Goal: Task Accomplishment & Management: Complete application form

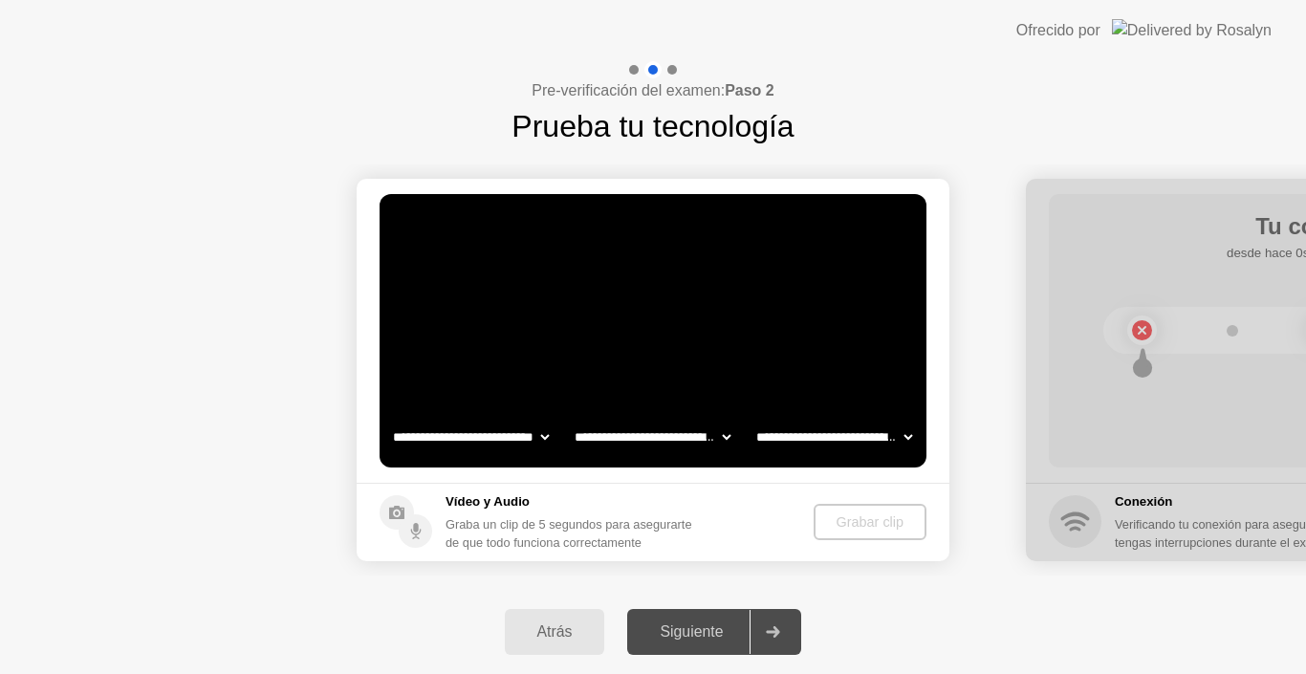
select select "**********"
select select "*******"
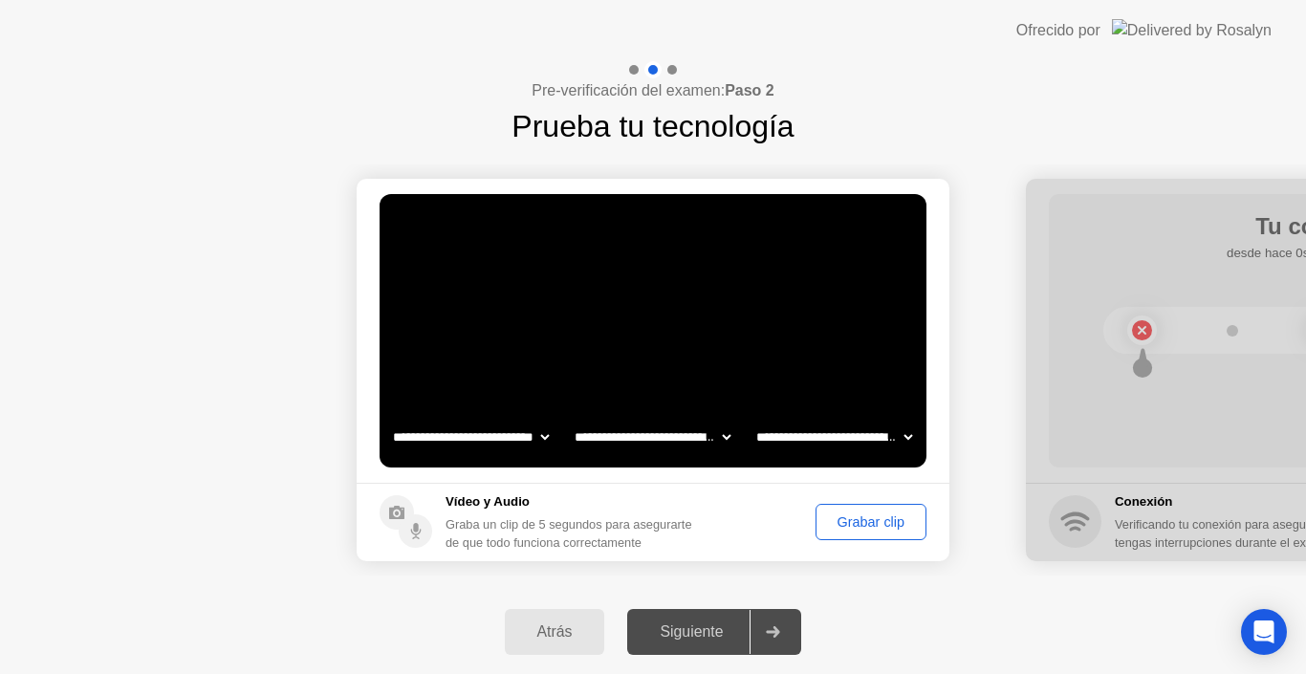
click at [843, 525] on div "Grabar clip" at bounding box center [871, 522] width 98 height 15
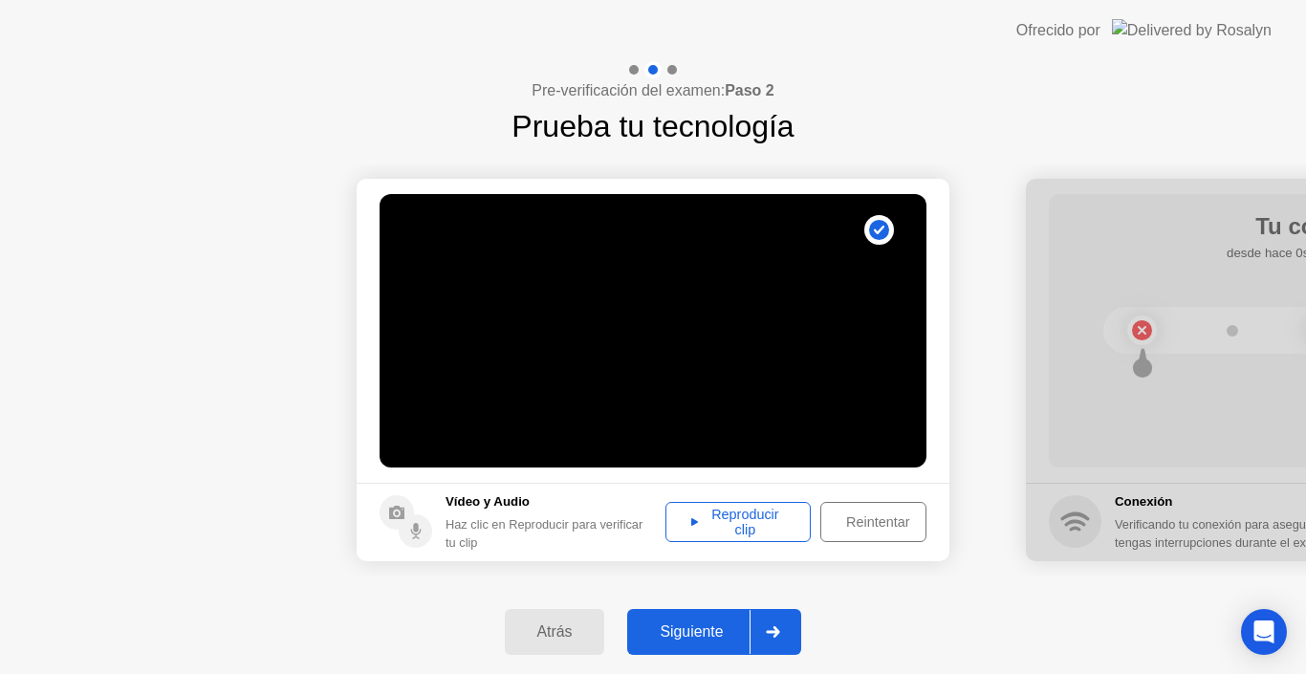
click at [765, 511] on div "Reproducir clip" at bounding box center [738, 522] width 132 height 31
click at [780, 636] on icon at bounding box center [773, 631] width 14 height 11
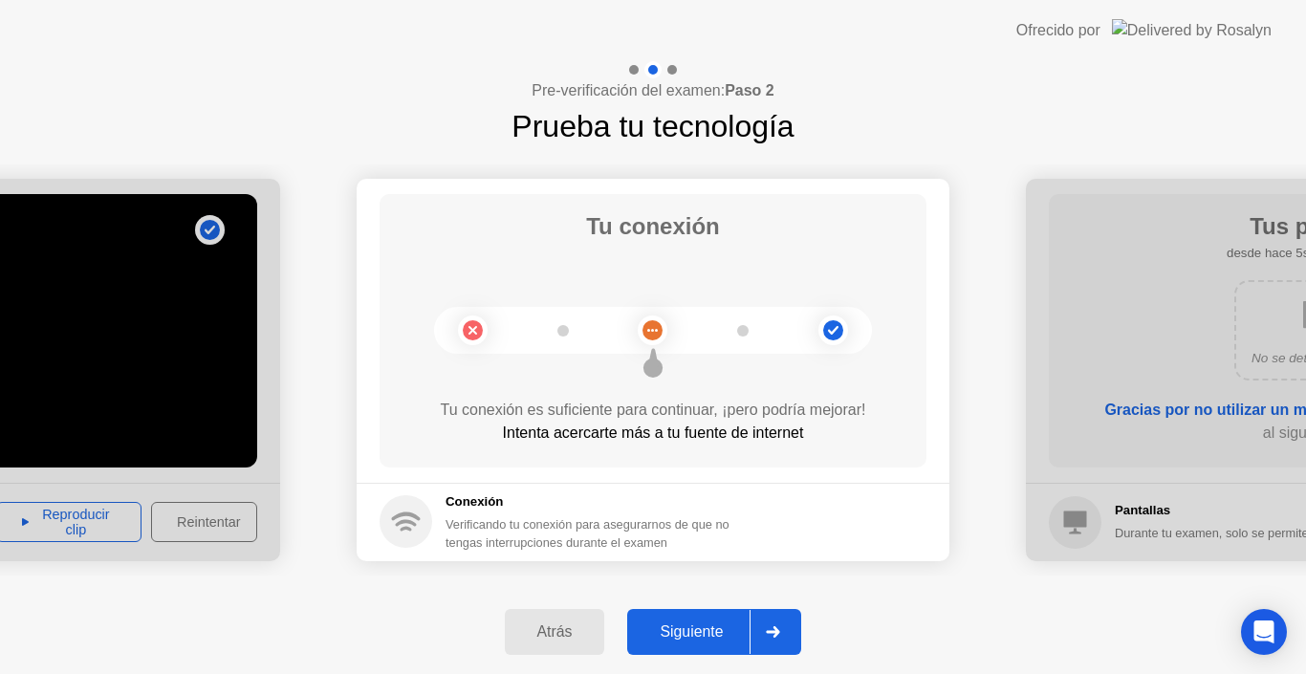
click at [801, 627] on button "Siguiente" at bounding box center [714, 632] width 174 height 46
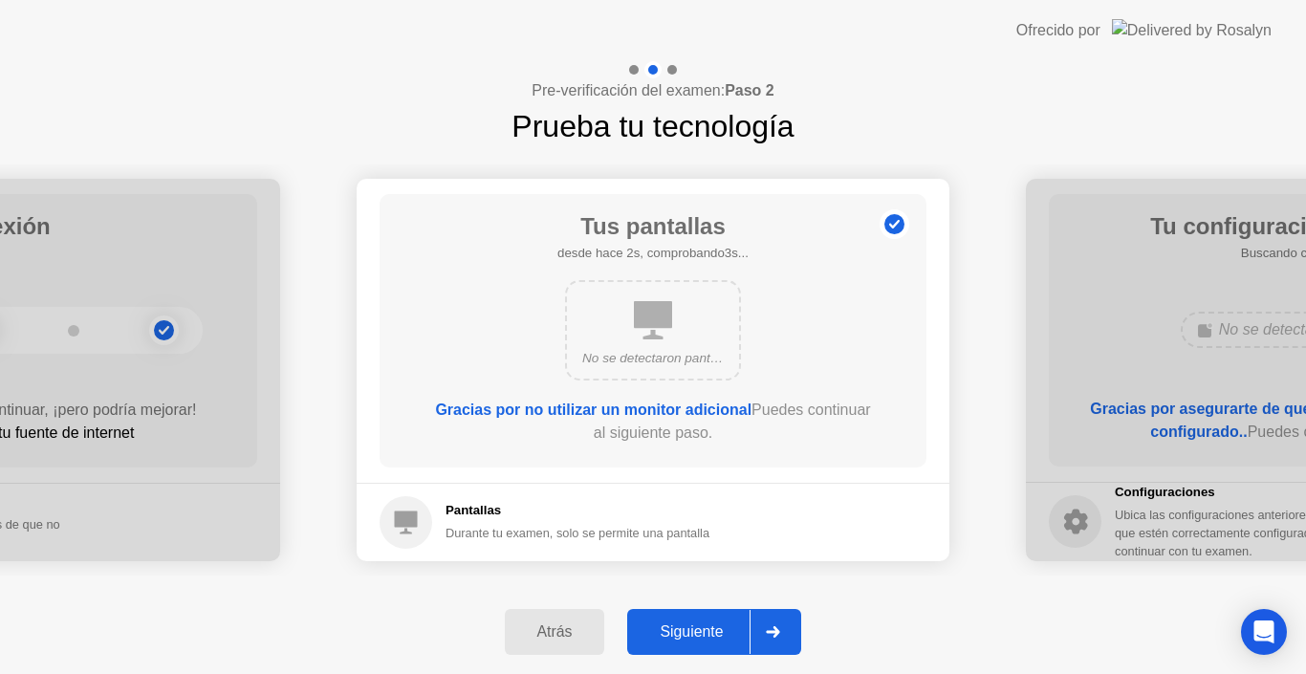
click at [791, 630] on div at bounding box center [773, 632] width 46 height 44
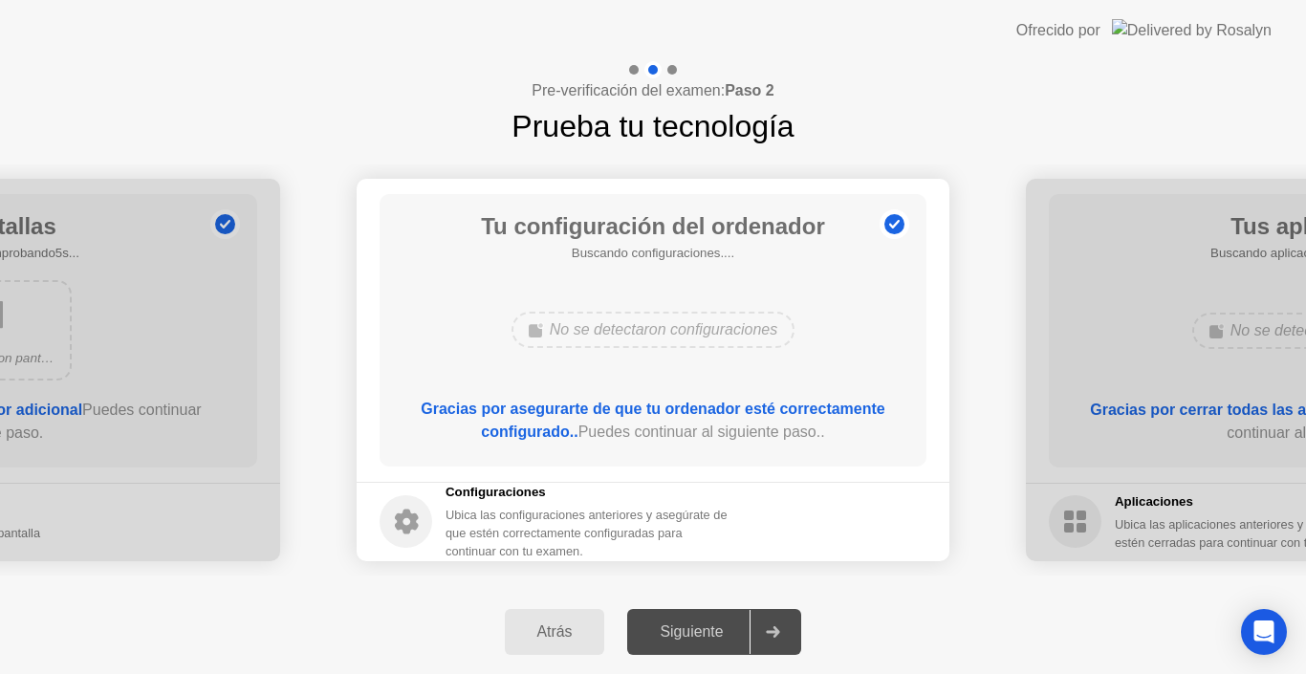
click at [791, 630] on div at bounding box center [773, 632] width 46 height 44
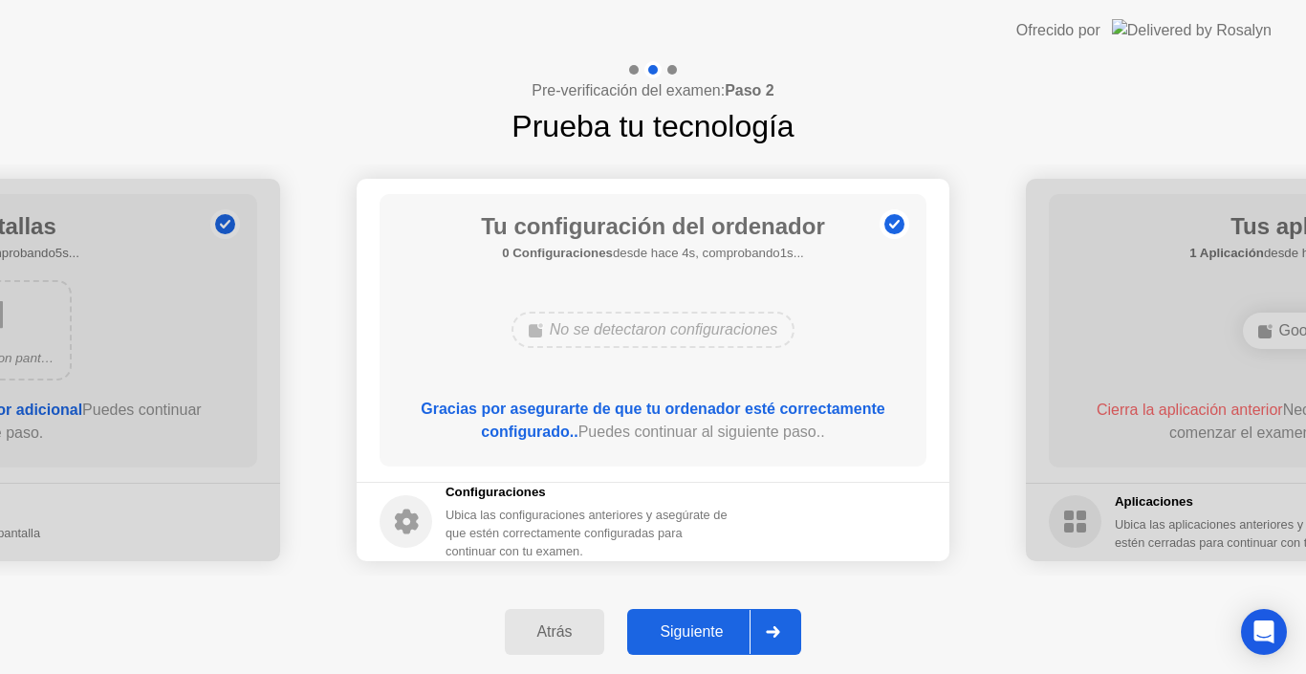
click at [769, 638] on div at bounding box center [773, 632] width 46 height 44
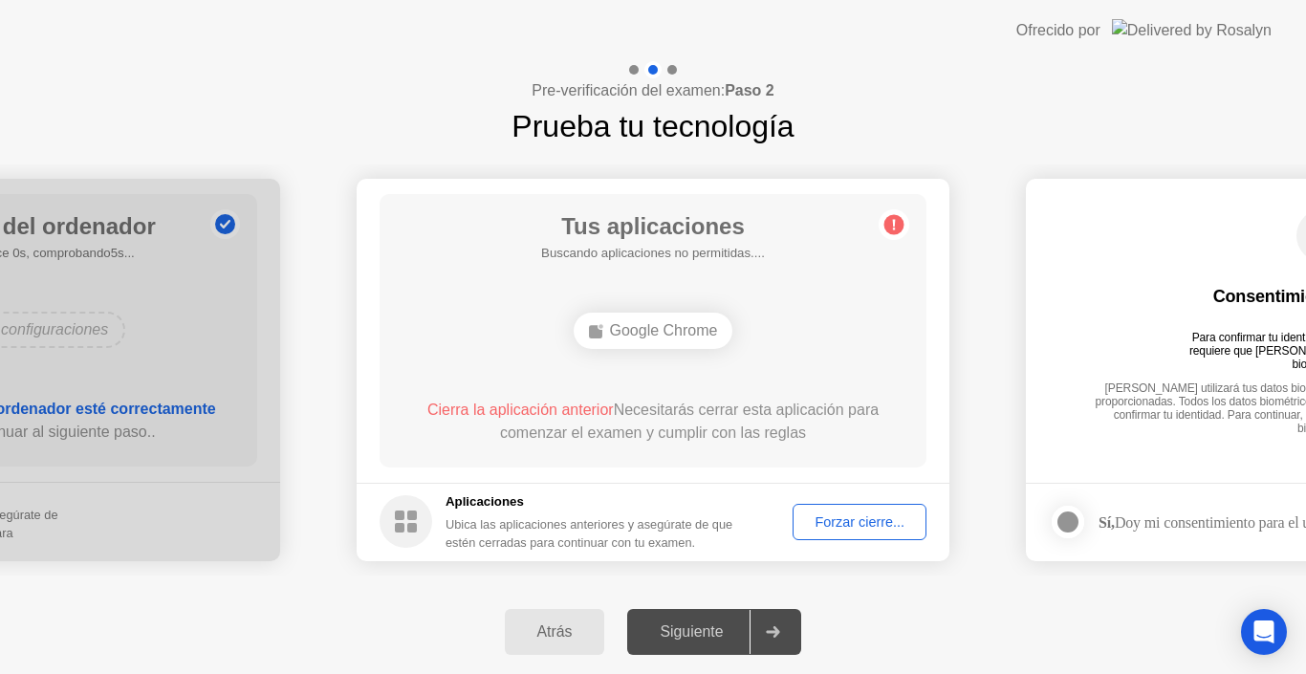
click at [827, 522] on div "Forzar cierre..." at bounding box center [860, 522] width 121 height 15
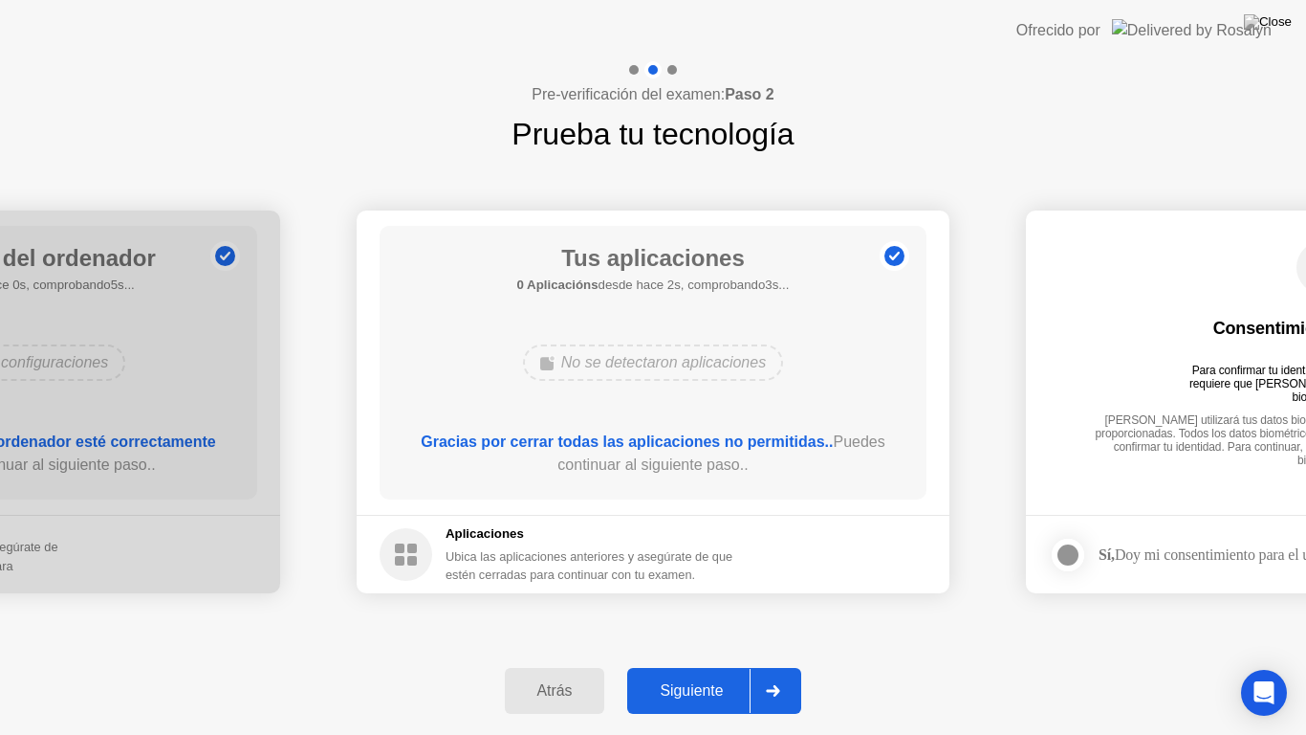
click at [773, 673] on icon at bounding box center [773, 690] width 14 height 11
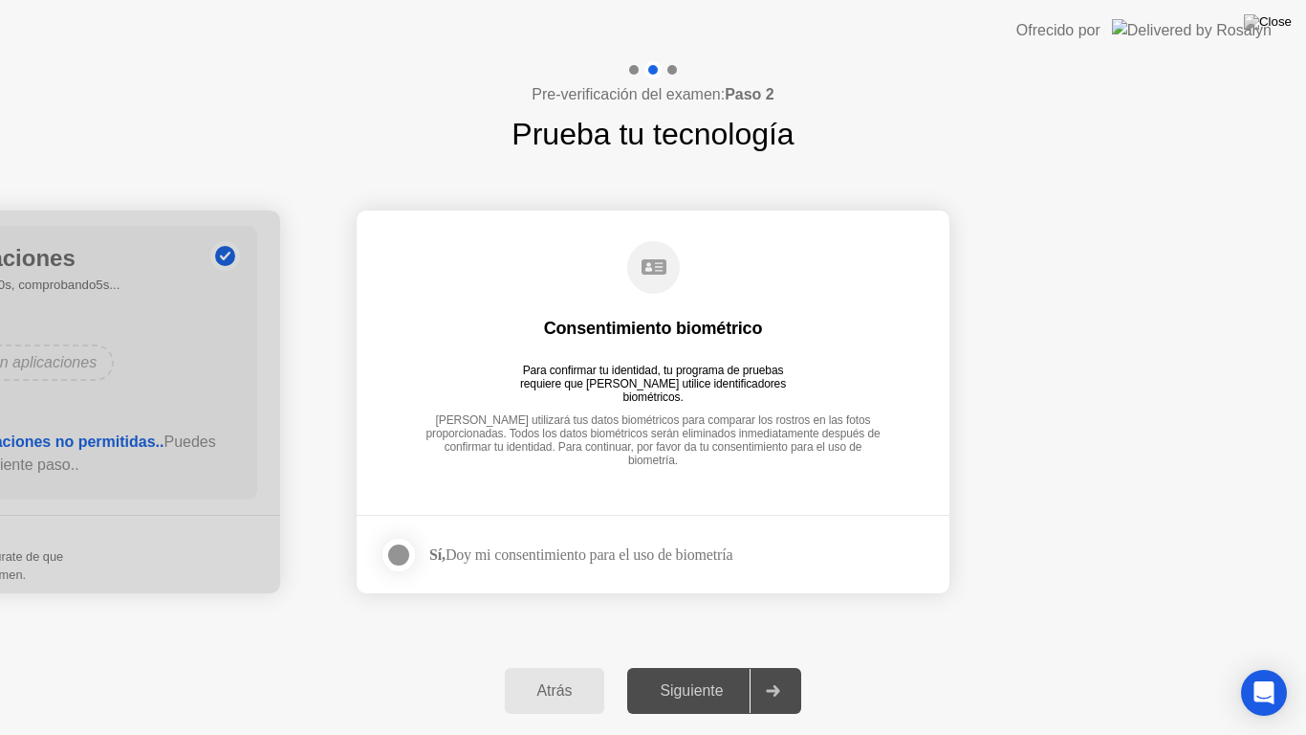
click at [409, 557] on div at bounding box center [398, 554] width 23 height 23
click at [789, 673] on div at bounding box center [773, 691] width 46 height 44
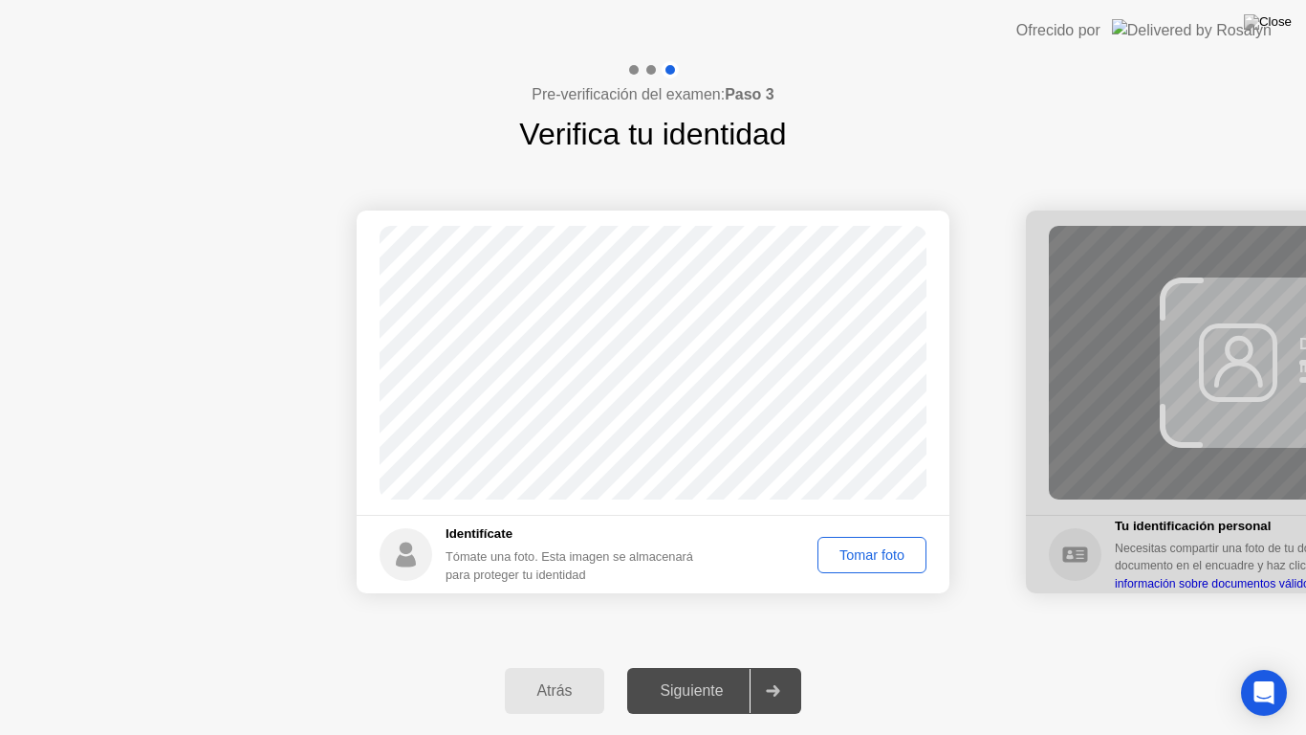
click at [848, 551] on div "Tomar foto" at bounding box center [872, 554] width 96 height 15
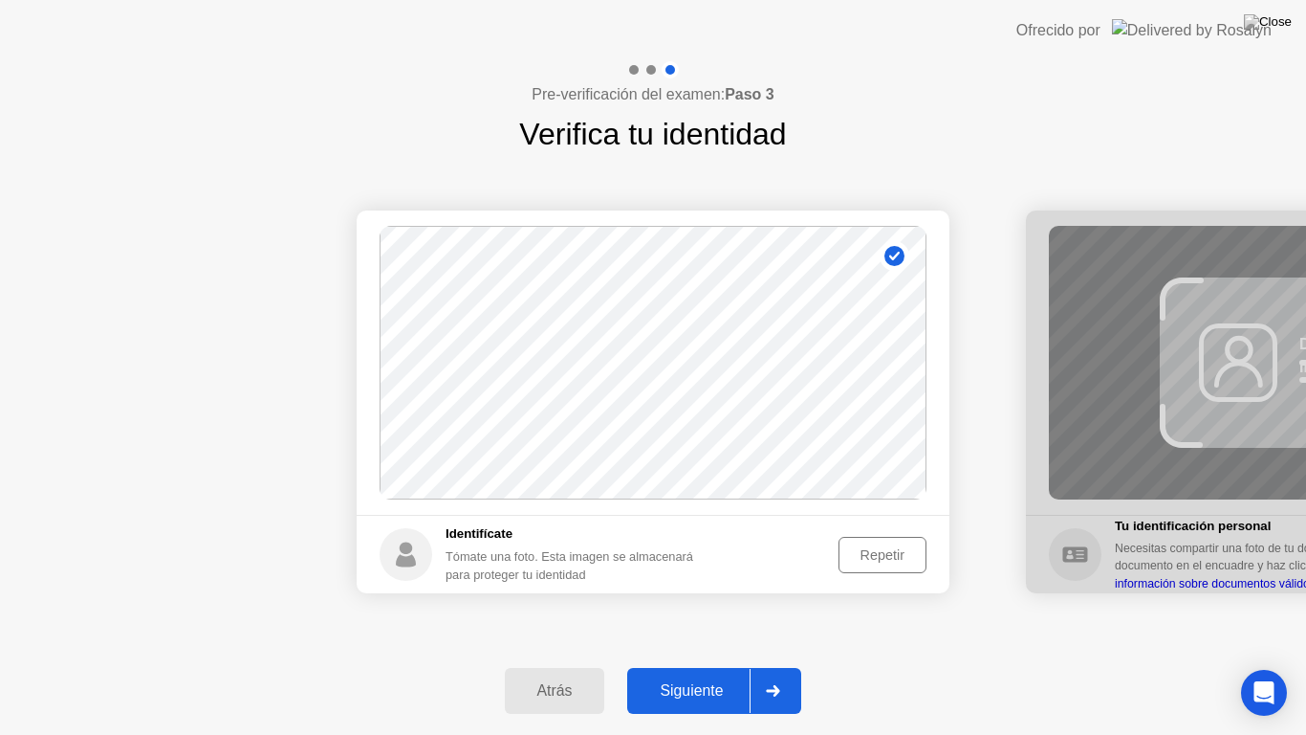
click at [781, 673] on div at bounding box center [773, 691] width 46 height 44
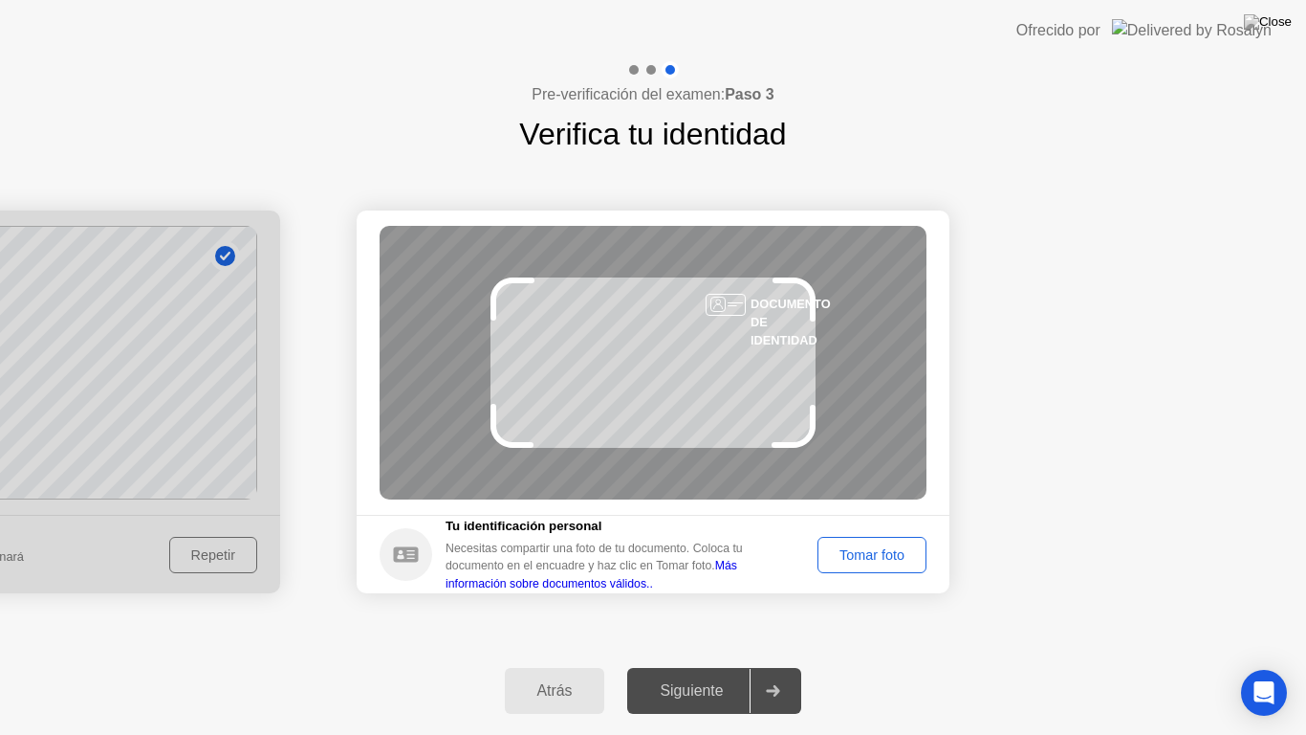
click at [888, 549] on div "Tomar foto" at bounding box center [872, 554] width 96 height 15
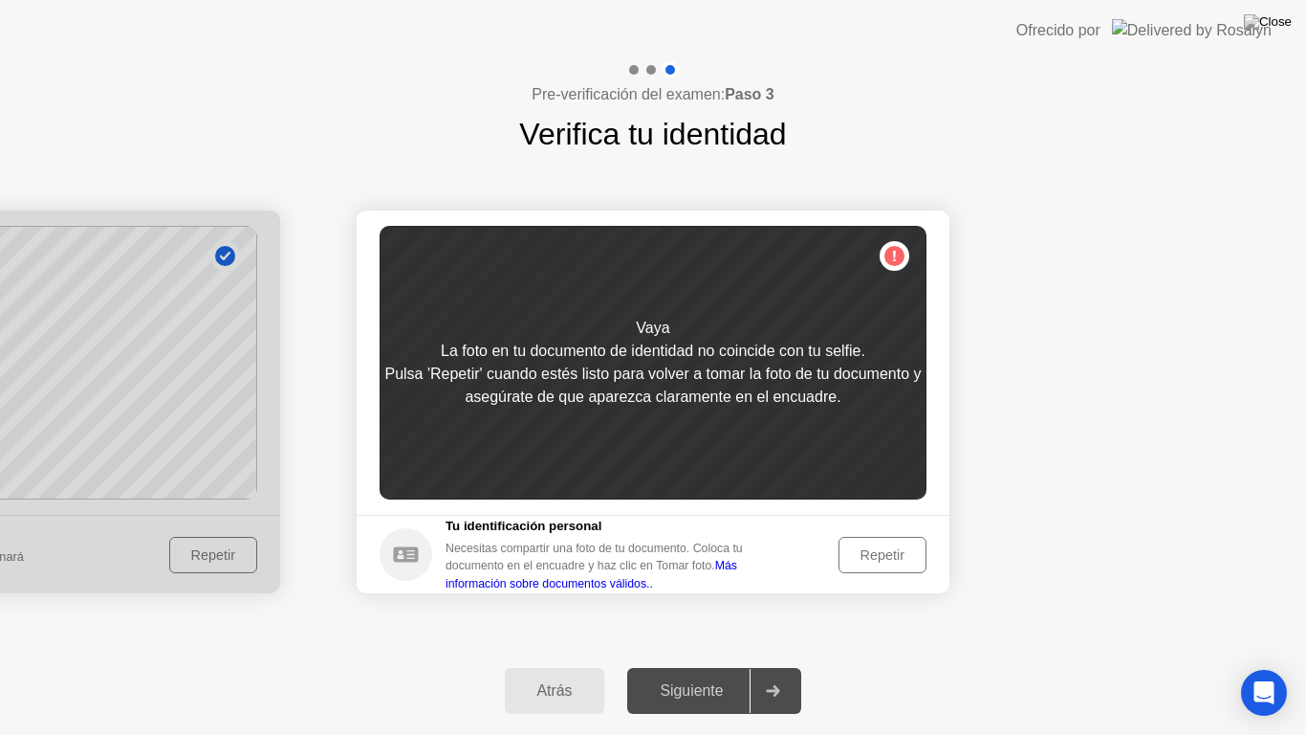
click at [886, 555] on div "Repetir" at bounding box center [882, 554] width 75 height 15
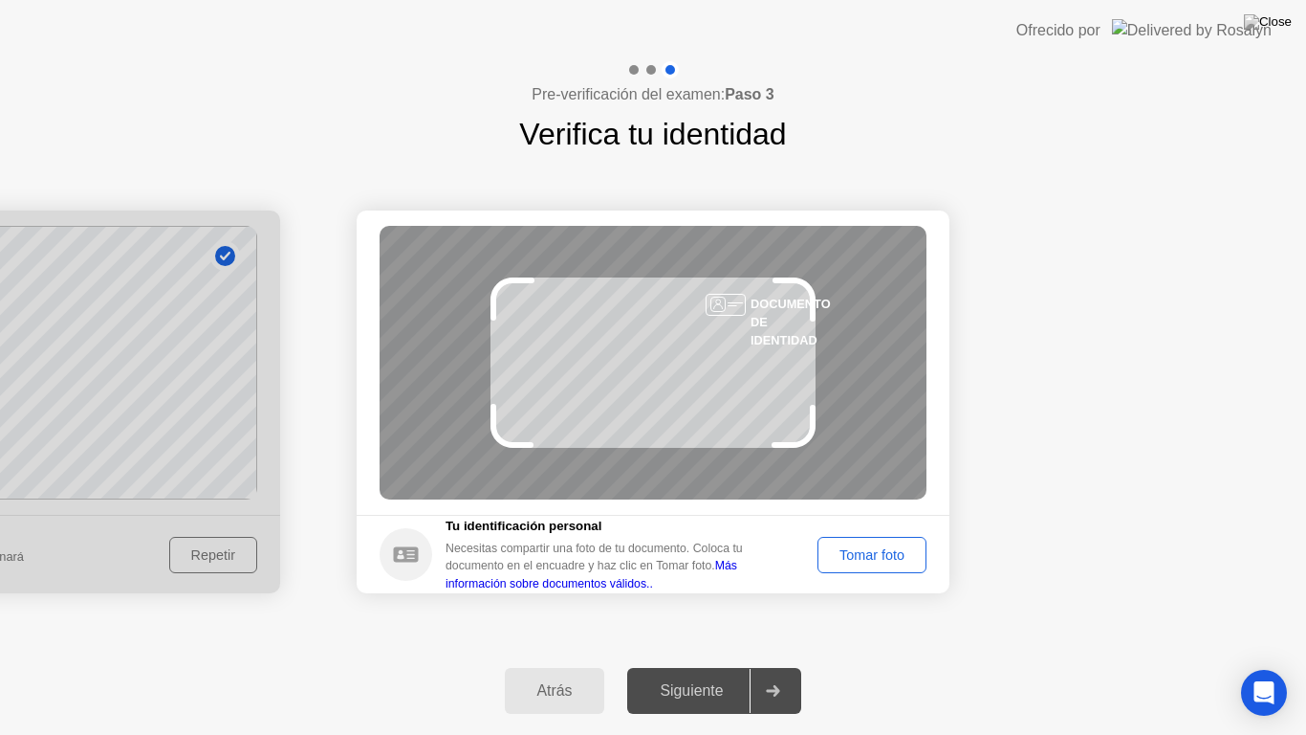
click at [885, 555] on div "Tomar foto" at bounding box center [872, 554] width 96 height 15
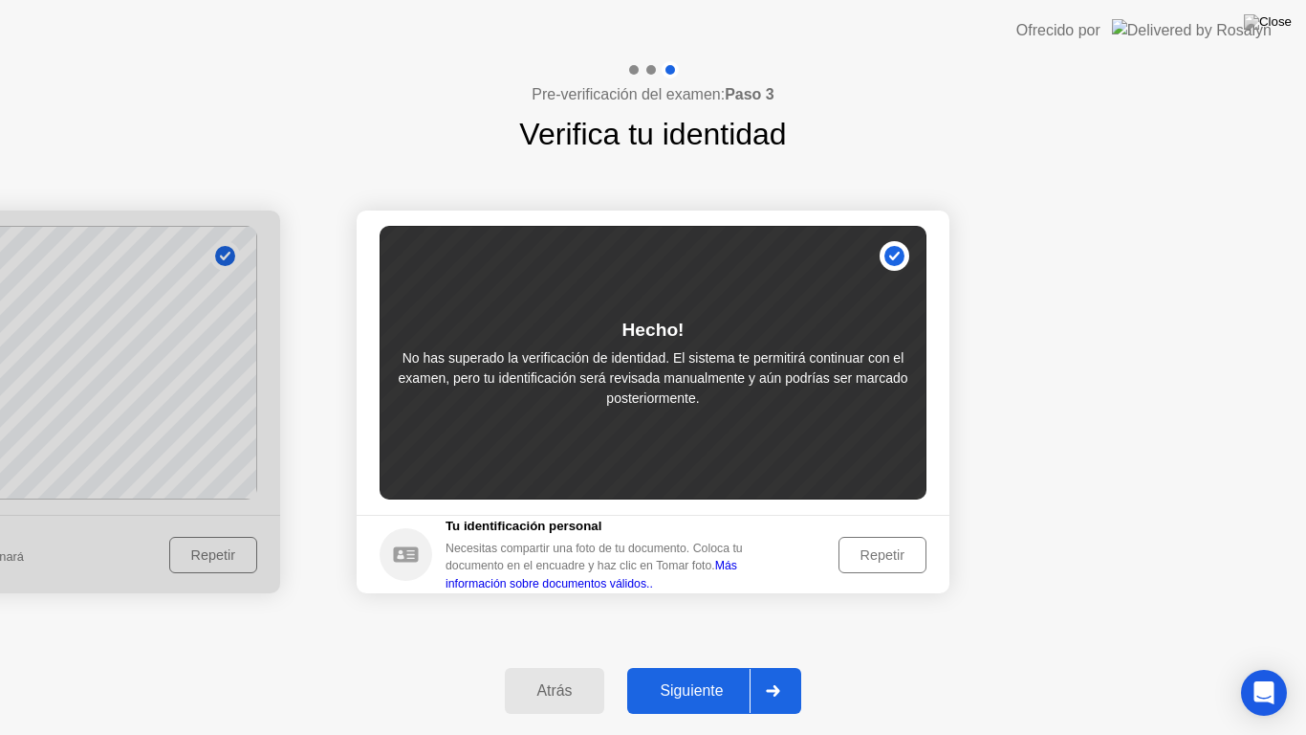
click at [787, 673] on div at bounding box center [773, 691] width 46 height 44
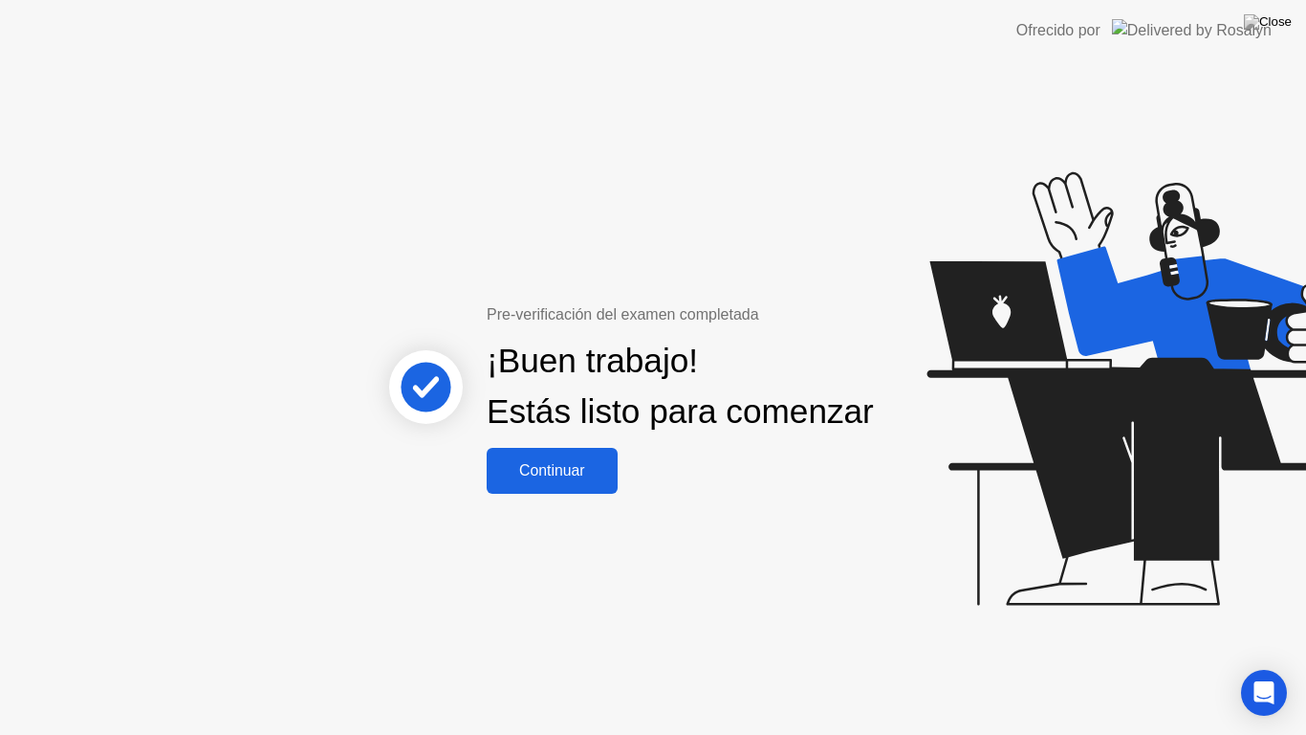
click at [566, 479] on div "Continuar" at bounding box center [553, 470] width 120 height 17
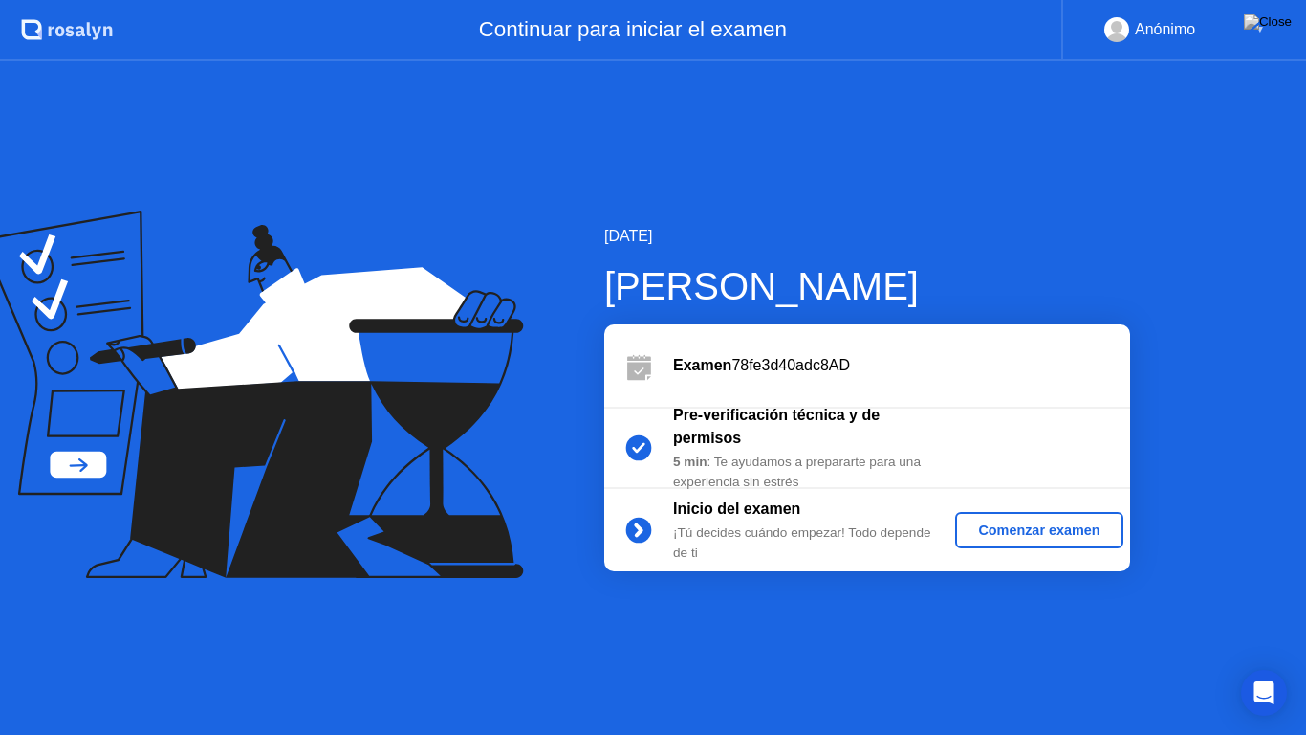
click at [985, 536] on div "Comenzar examen" at bounding box center [1039, 529] width 152 height 15
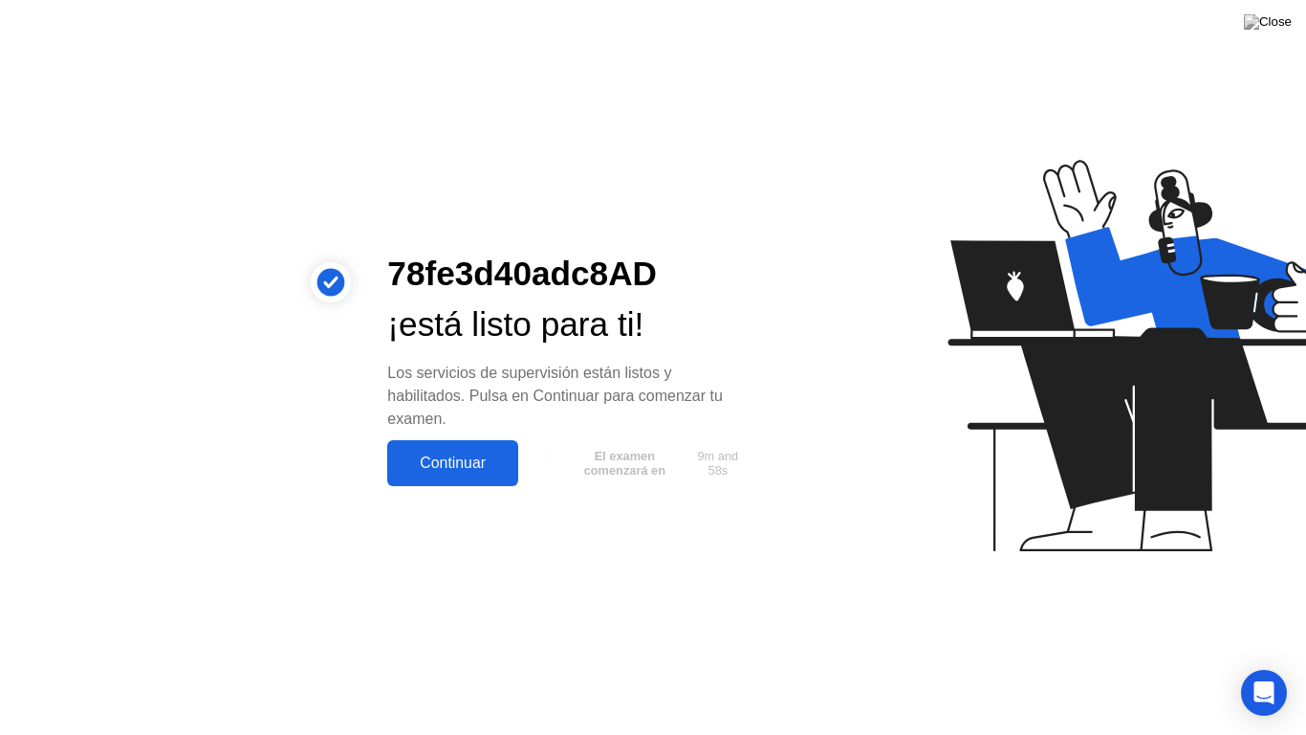
click at [499, 454] on div "Continuar" at bounding box center [453, 462] width 120 height 17
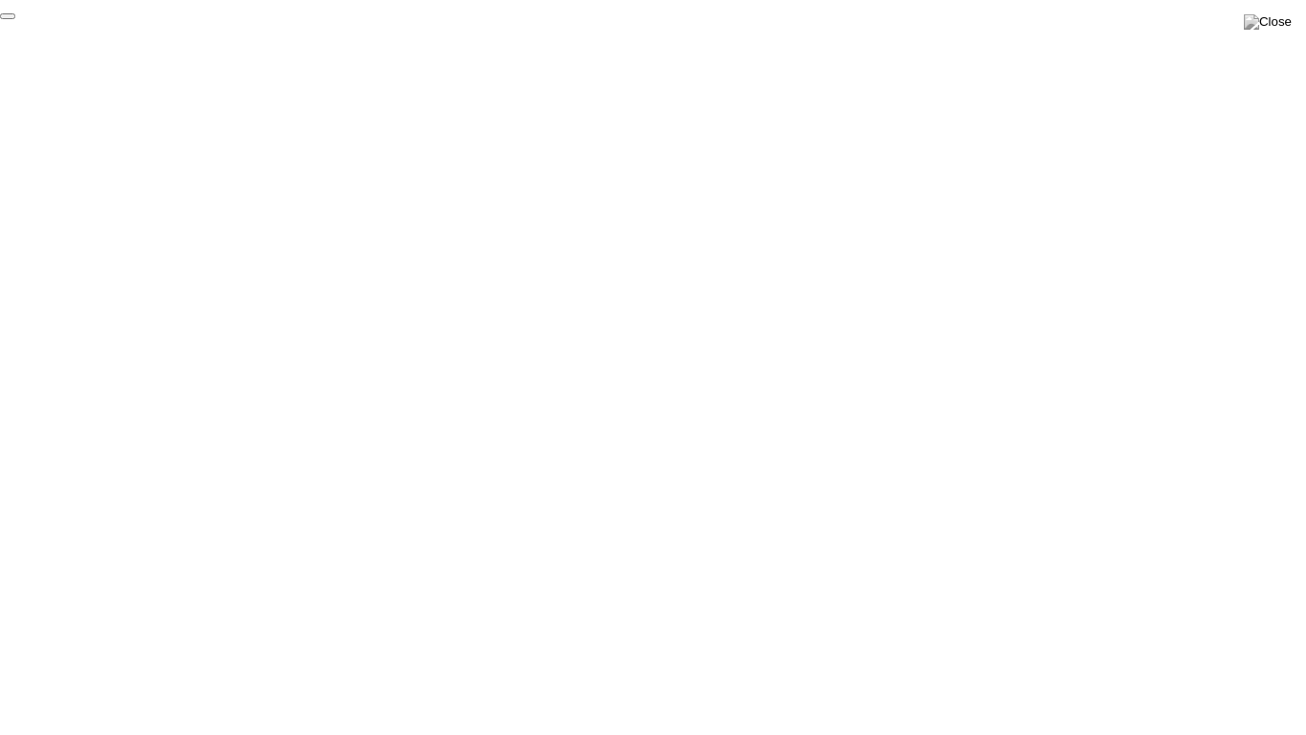
click div "End Proctoring Session"
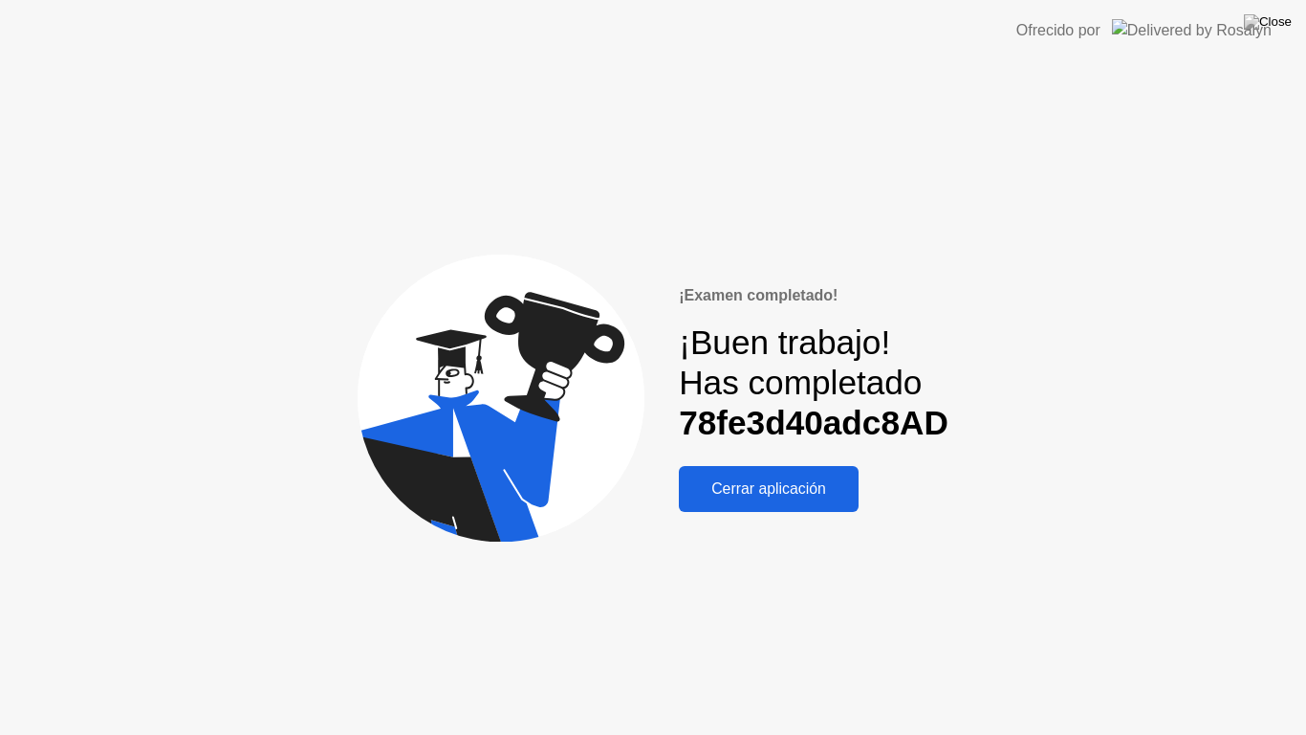
click at [852, 505] on button "Cerrar aplicación" at bounding box center [769, 489] width 180 height 46
